Goal: Task Accomplishment & Management: Use online tool/utility

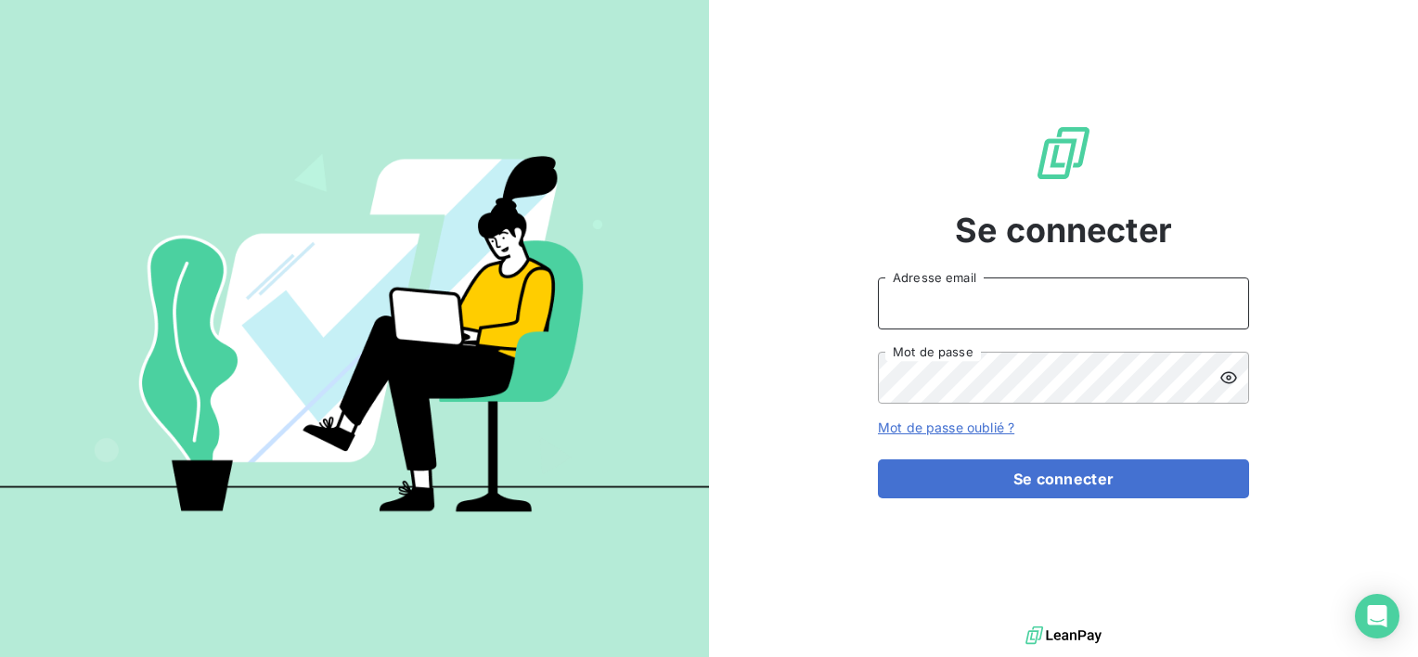
type input "[EMAIL_ADDRESS][DOMAIN_NAME]"
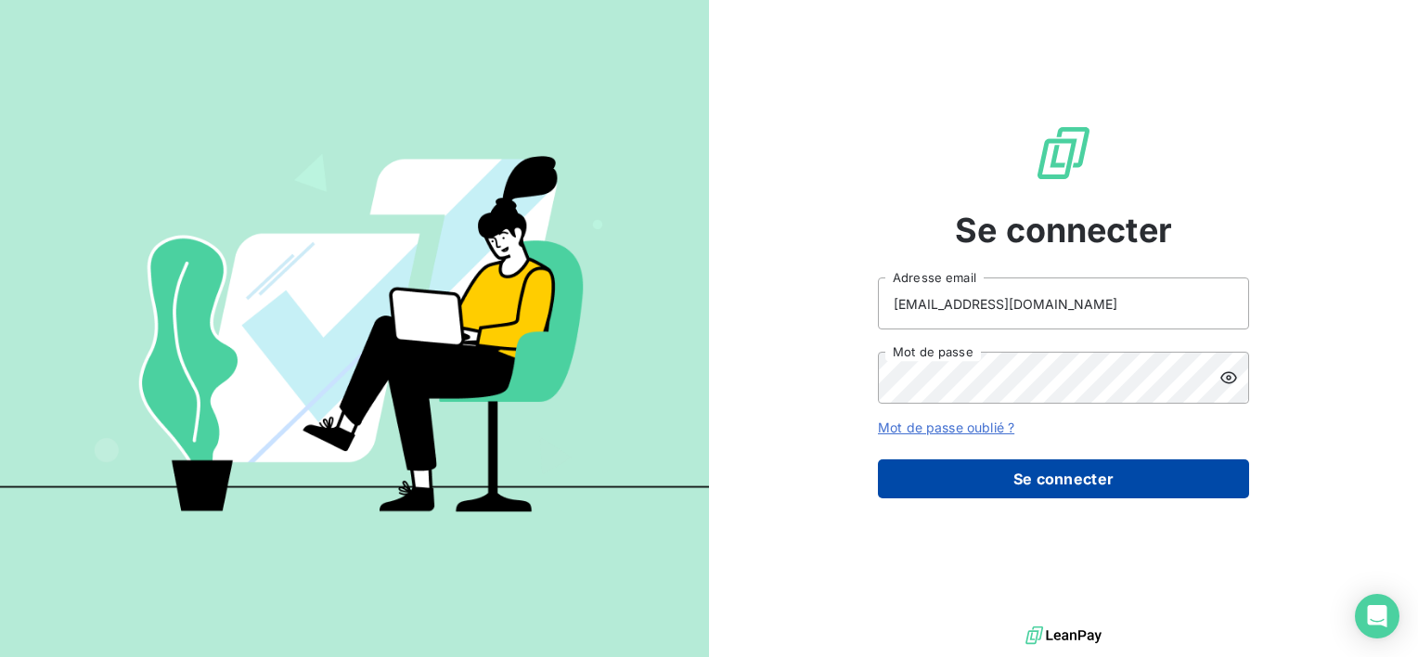
drag, startPoint x: 1027, startPoint y: 445, endPoint x: 1033, endPoint y: 459, distance: 15.4
click at [1027, 445] on form "[EMAIL_ADDRESS][DOMAIN_NAME] Adresse email Mot de passe Mot de passe oublié ? S…" at bounding box center [1063, 388] width 371 height 221
click at [1035, 460] on button "Se connecter" at bounding box center [1063, 478] width 371 height 39
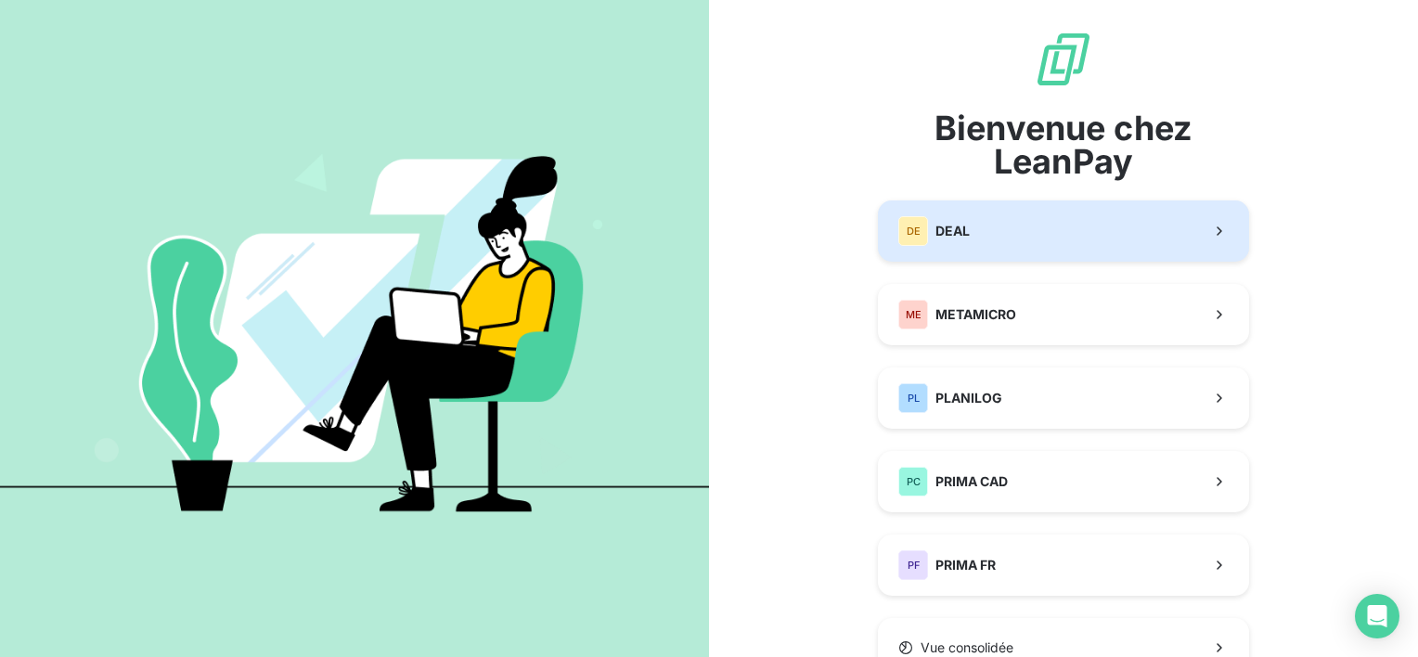
click at [951, 236] on span "DEAL" at bounding box center [953, 231] width 34 height 19
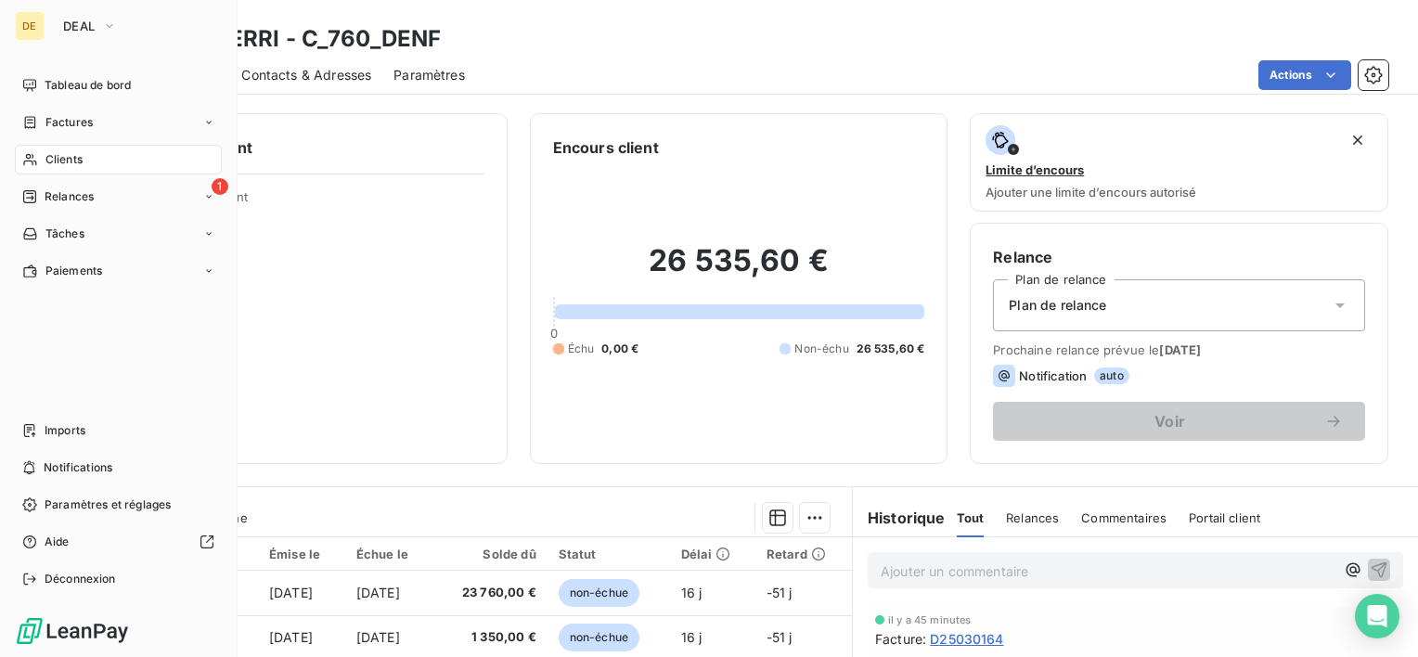
click at [71, 173] on div "Clients" at bounding box center [118, 160] width 207 height 30
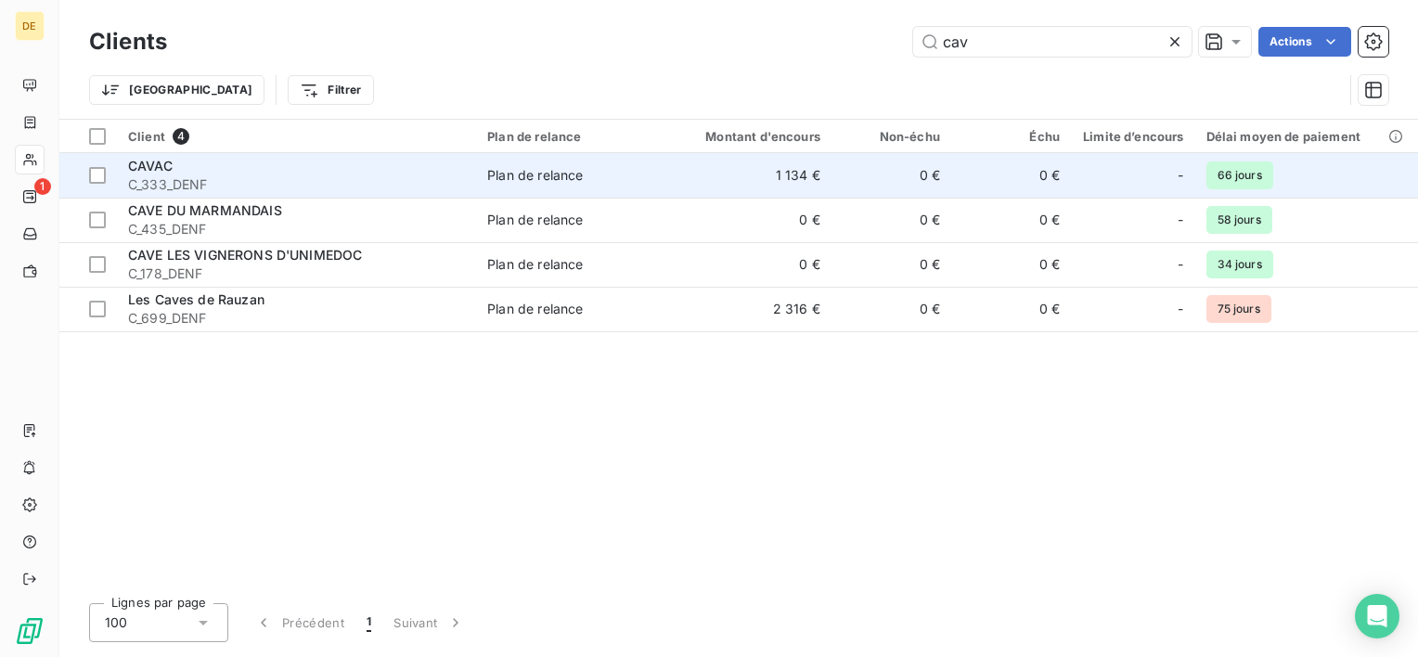
type input "cav"
click at [542, 174] on div "Plan de relance" at bounding box center [535, 175] width 96 height 19
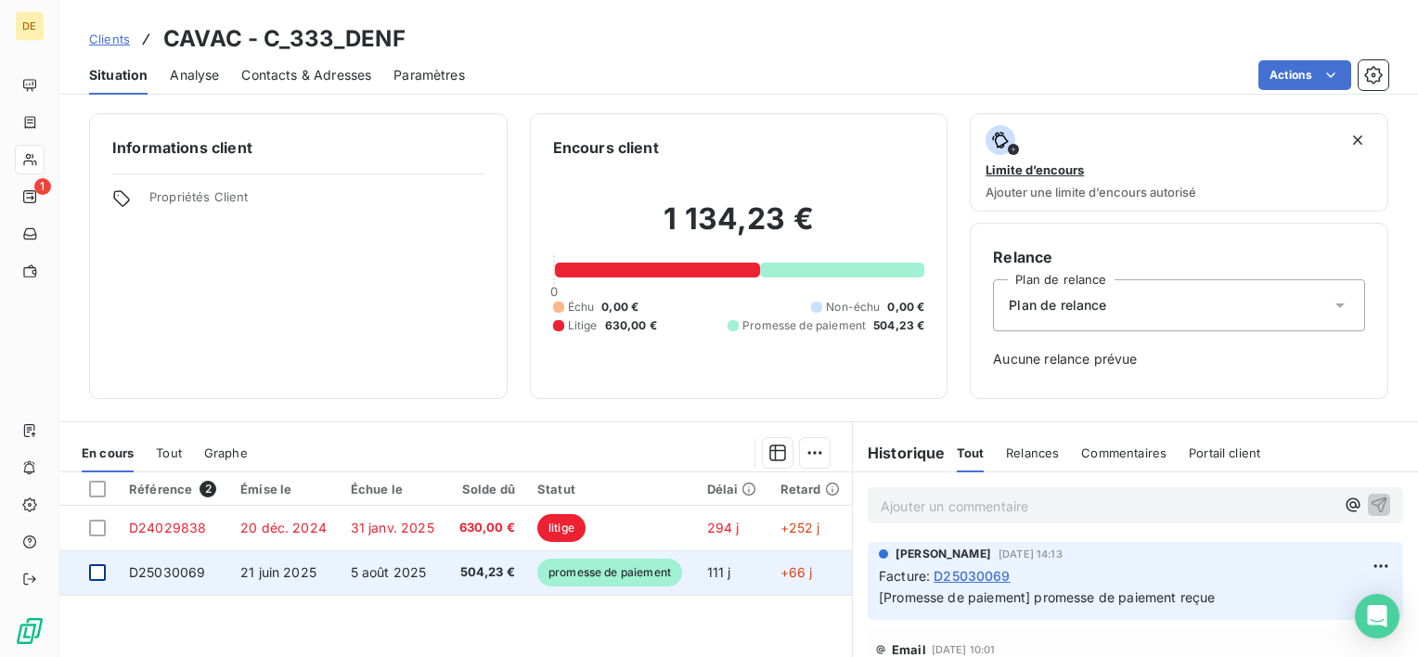
click at [104, 569] on div at bounding box center [97, 572] width 17 height 17
